Goal: Transaction & Acquisition: Purchase product/service

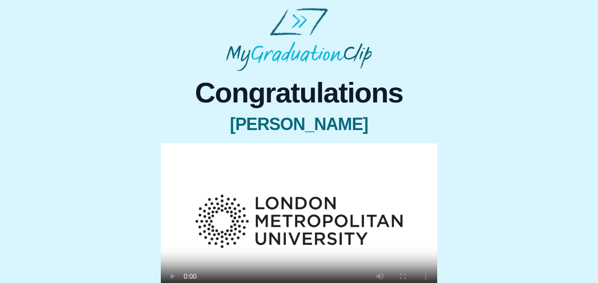
scroll to position [41, 0]
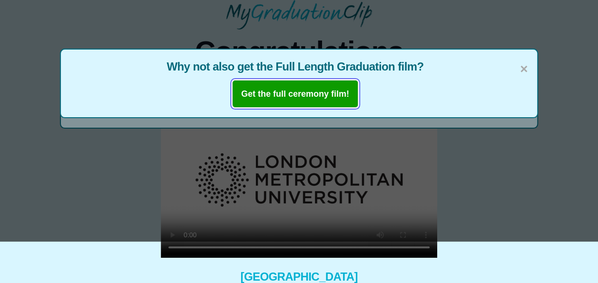
click at [339, 95] on b "Get the full ceremony film!" at bounding box center [295, 94] width 108 height 10
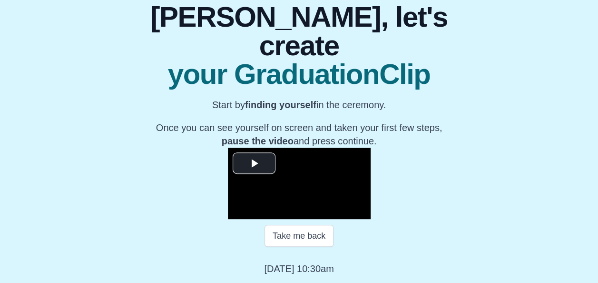
scroll to position [106, 0]
click at [254, 163] on span "Video Player" at bounding box center [254, 163] width 0 height 0
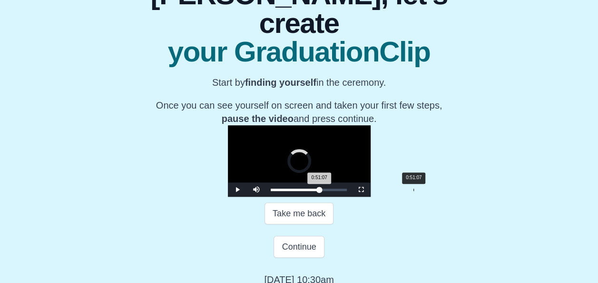
click at [414, 191] on div "0:51:07" at bounding box center [414, 189] width 0 height 2
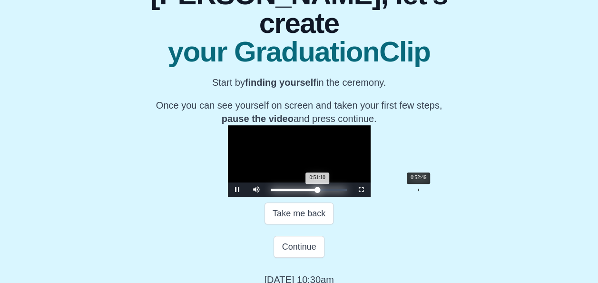
click at [340, 191] on div "Loaded : 0% 0:52:49 0:51:10 Progress : 0%" at bounding box center [309, 189] width 76 height 2
click at [424, 191] on div "0:54:52" at bounding box center [424, 189] width 0 height 2
click at [342, 197] on div "Loaded : 0% 0:53:41 0:54:54 Progress : 0%" at bounding box center [309, 189] width 86 height 14
click at [320, 191] on div "0:53:32 Progress : 0%" at bounding box center [295, 189] width 49 height 2
click at [319, 191] on div "0:52:52 Progress : 0%" at bounding box center [295, 189] width 49 height 2
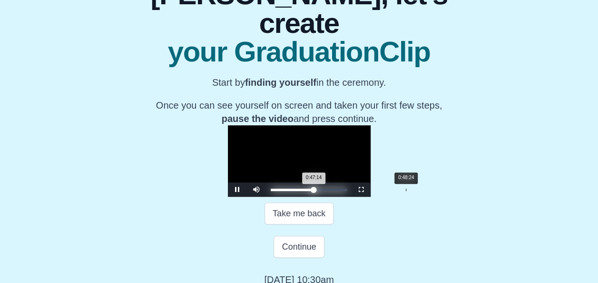
click at [314, 191] on div "0:47:14 Progress : 0%" at bounding box center [292, 189] width 43 height 2
click at [315, 191] on div "0:48:25 Progress : 0%" at bounding box center [293, 189] width 44 height 2
click at [316, 191] on div "0:49:45 Progress : 0%" at bounding box center [294, 189] width 46 height 2
click at [316, 191] on div "0:50:47 Progress : 0%" at bounding box center [294, 189] width 46 height 2
click at [317, 191] on div "0:50:49 Progress : 0%" at bounding box center [294, 189] width 47 height 2
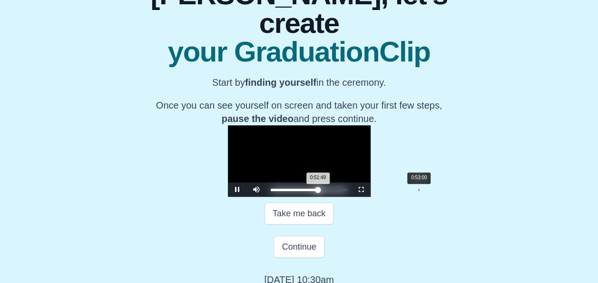
click at [318, 191] on div "0:51:49 Progress : 0%" at bounding box center [295, 189] width 48 height 2
click at [319, 191] on div "0:53:01 Progress : 0%" at bounding box center [295, 189] width 49 height 2
click at [319, 191] on div "0:52:20 Progress : 0%" at bounding box center [295, 189] width 48 height 2
click at [319, 191] on div "0:52:32 Progress : 0%" at bounding box center [295, 189] width 48 height 2
click at [319, 191] on div "0:52:49 Progress : 0%" at bounding box center [295, 189] width 49 height 2
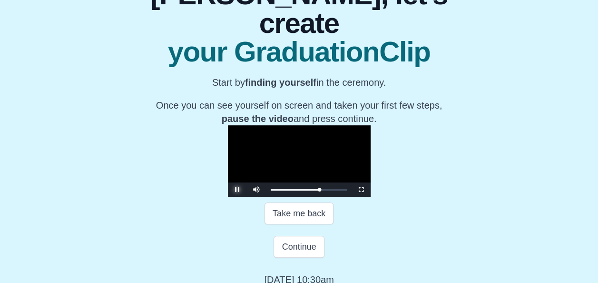
click at [237, 189] on span "Video Player" at bounding box center [237, 189] width 0 height 0
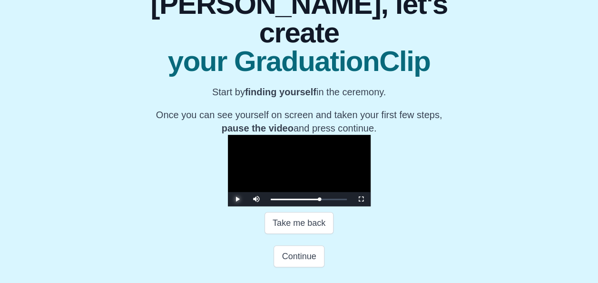
scroll to position [80, 0]
